Goal: Navigation & Orientation: Find specific page/section

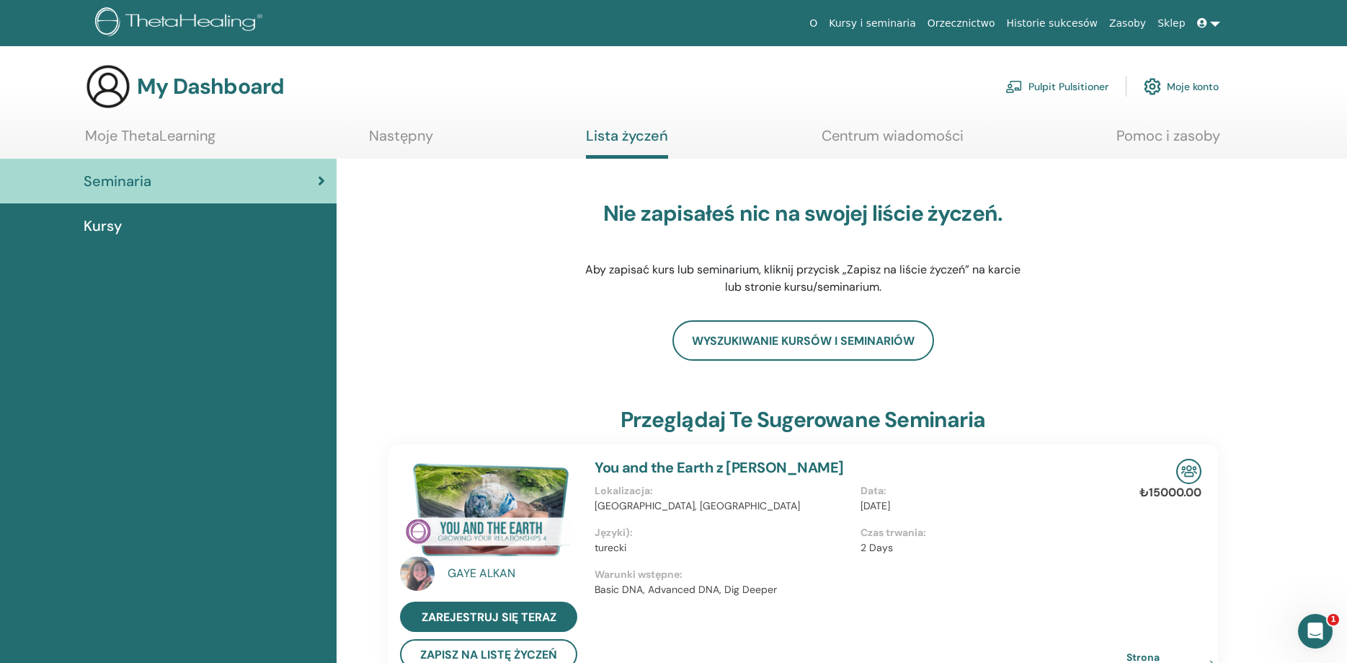
click at [860, 140] on link "Centrum wiadomości" at bounding box center [893, 141] width 142 height 28
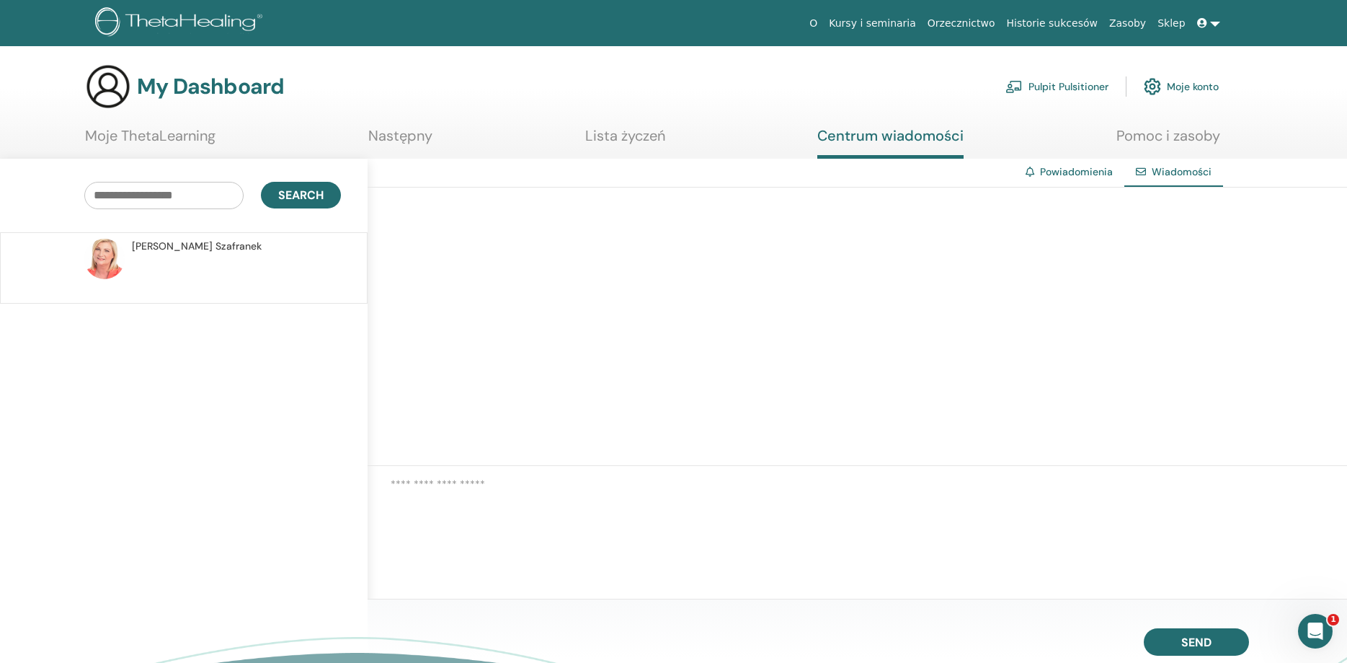
click at [1154, 141] on link "Pomoc i zasoby" at bounding box center [1169, 141] width 104 height 28
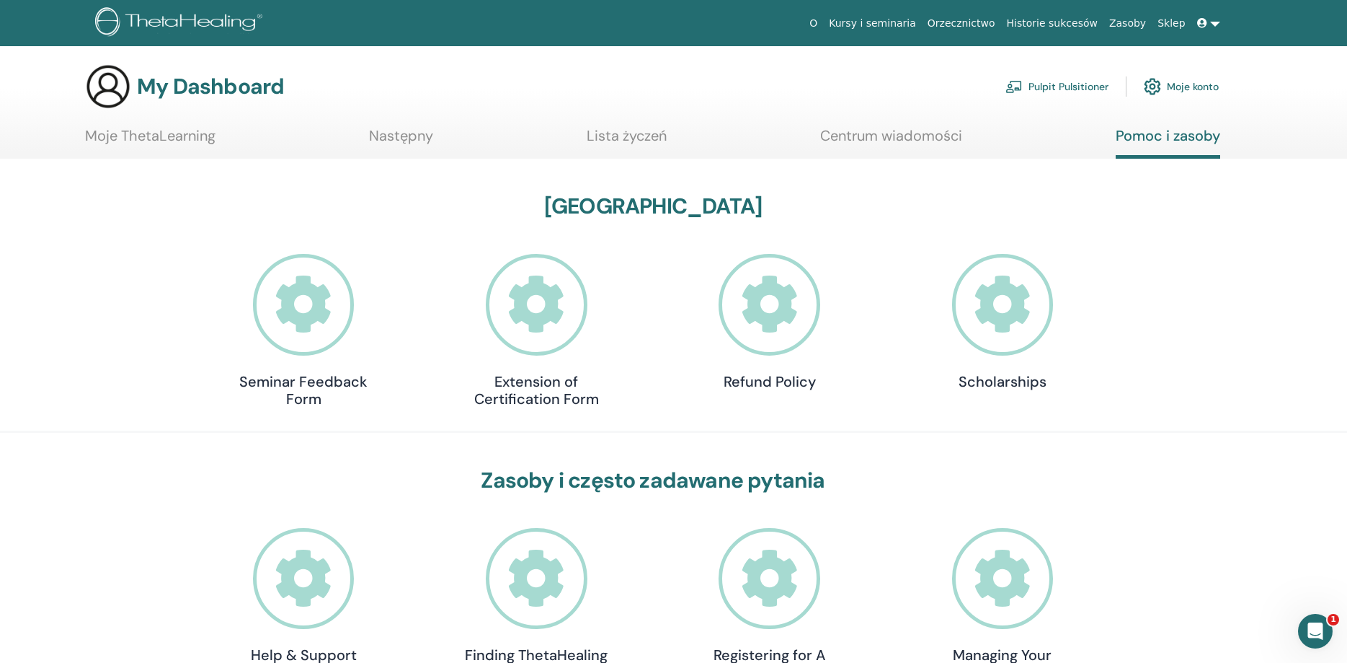
click at [381, 132] on link "Następny" at bounding box center [401, 141] width 64 height 28
